Goal: Information Seeking & Learning: Learn about a topic

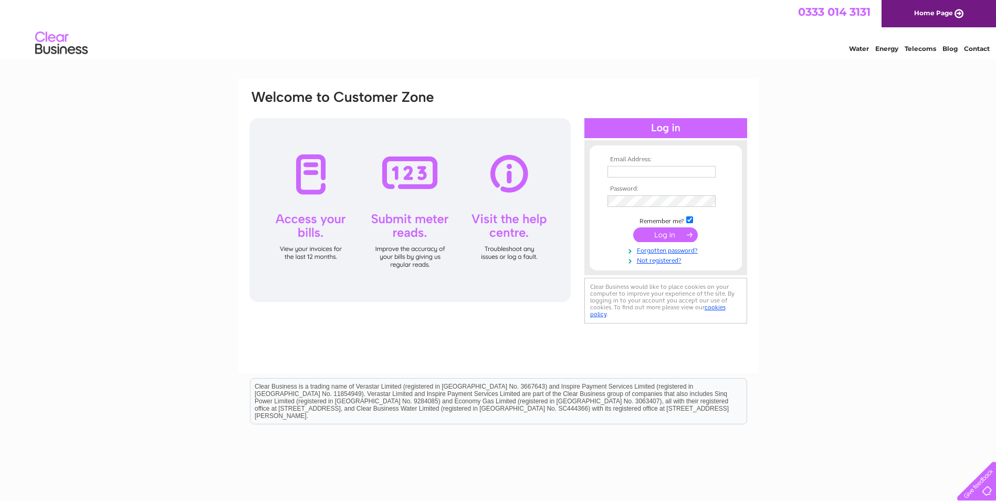
type input "accounts@pictoffshore.com"
click at [656, 236] on input "submit" at bounding box center [665, 234] width 65 height 15
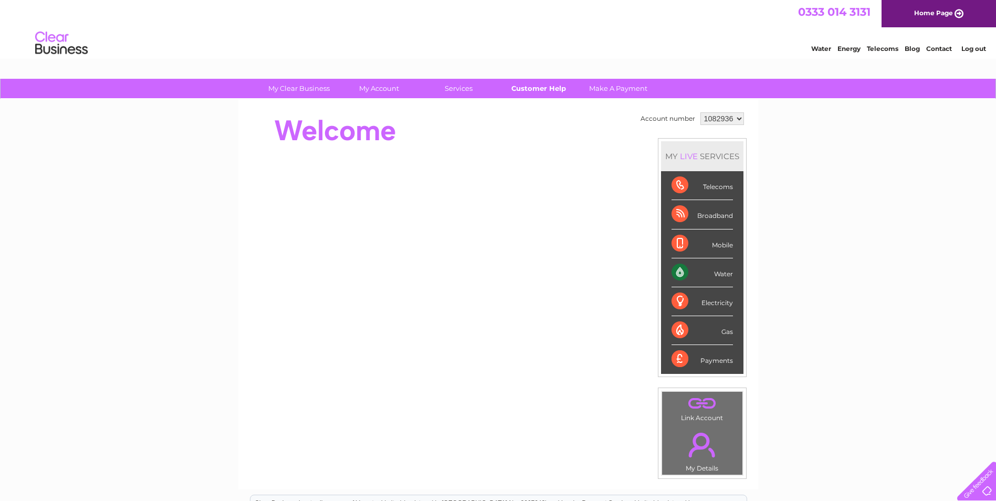
click at [524, 87] on link "Customer Help" at bounding box center [538, 88] width 87 height 19
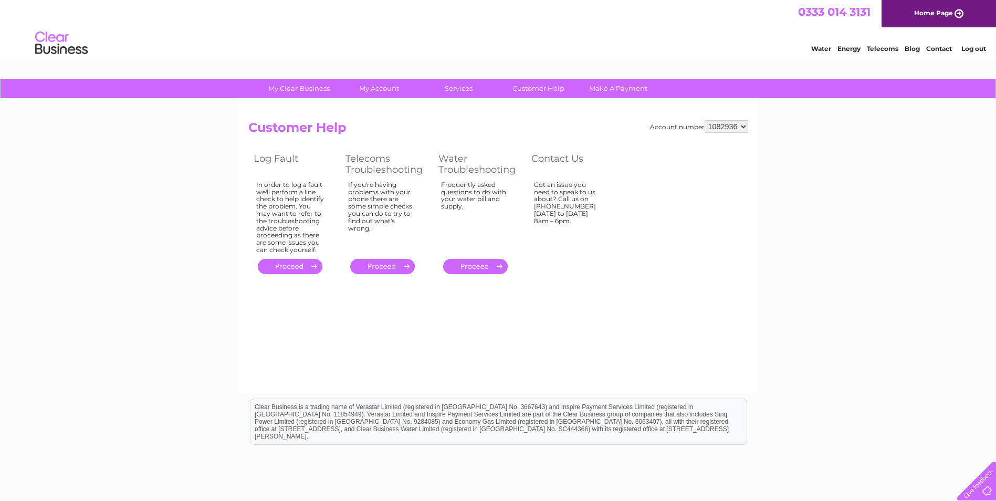
click at [324, 211] on div "Got an issue you need to speak to us about? Call us on 0333 014 3131 Monday to …" at bounding box center [290, 217] width 68 height 72
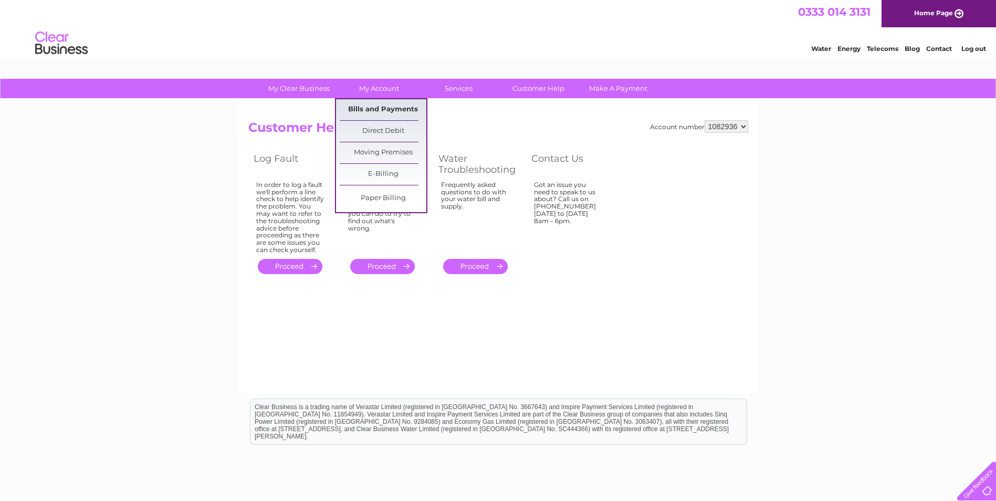
click at [389, 107] on link "Bills and Payments" at bounding box center [383, 109] width 87 height 21
